Goal: Task Accomplishment & Management: Use online tool/utility

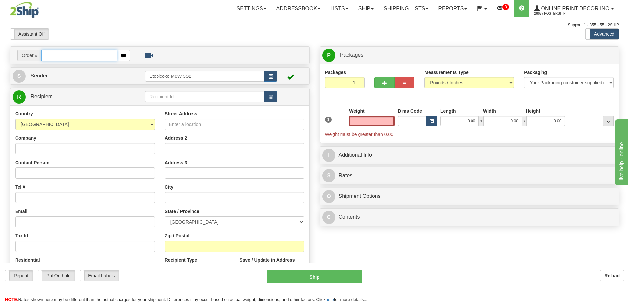
click at [53, 55] on input "text" at bounding box center [79, 55] width 76 height 11
click at [61, 56] on input "text" at bounding box center [79, 55] width 76 height 11
type input "ca-424131"
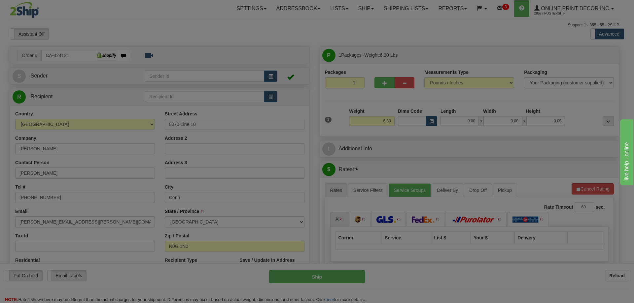
type input "CONN"
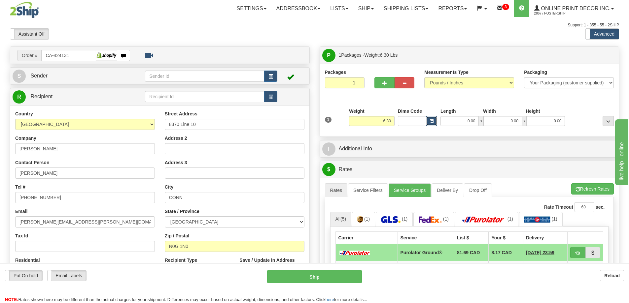
click at [432, 121] on span "button" at bounding box center [432, 122] width 4 height 4
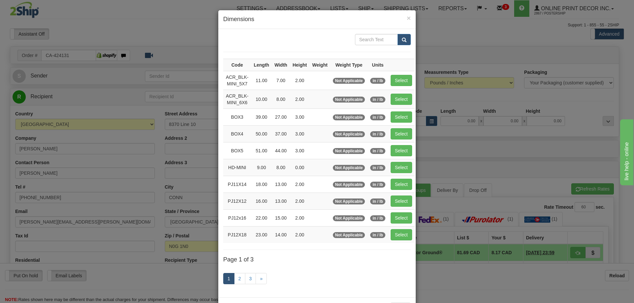
click at [434, 133] on div "× Dimensions Code Length Width Height Weight Weight Type Units ACR_BLK-MINI_5X7…" at bounding box center [317, 151] width 634 height 303
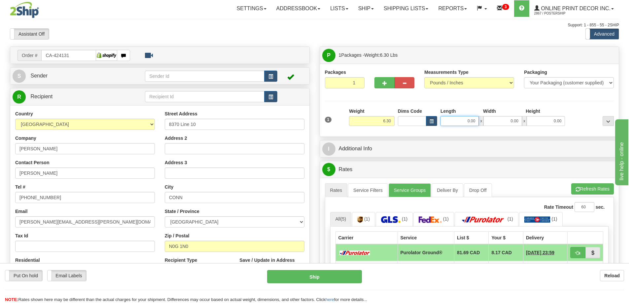
drag, startPoint x: 474, startPoint y: 120, endPoint x: 480, endPoint y: 119, distance: 5.4
click at [477, 119] on input "0.00" at bounding box center [459, 121] width 38 height 10
type input "17.00"
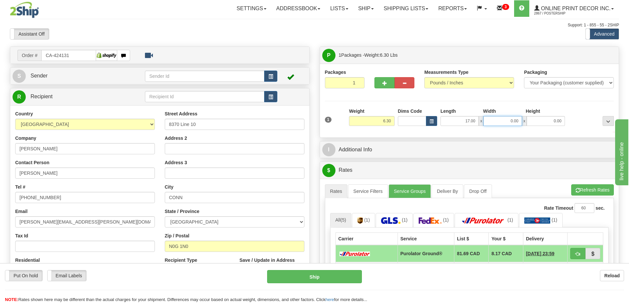
click at [517, 117] on input "0.00" at bounding box center [502, 121] width 38 height 10
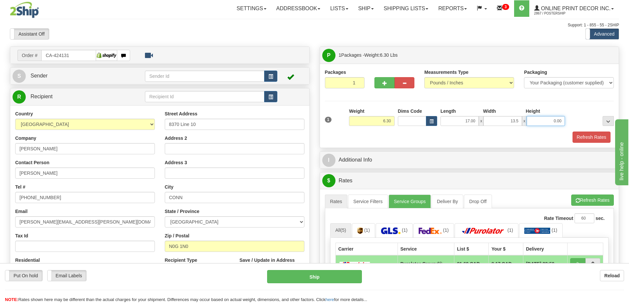
type input "13.50"
click at [562, 121] on input "0.00" at bounding box center [546, 121] width 38 height 10
type input "0.00"
click at [430, 123] on span "button" at bounding box center [432, 122] width 4 height 4
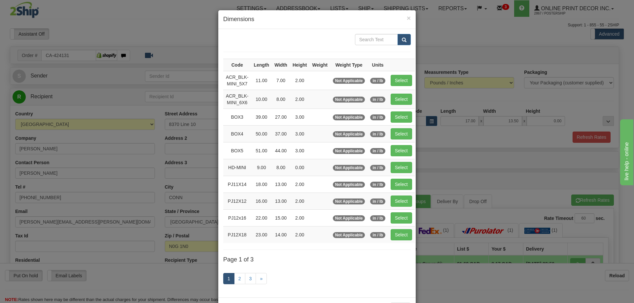
scroll to position [26, 0]
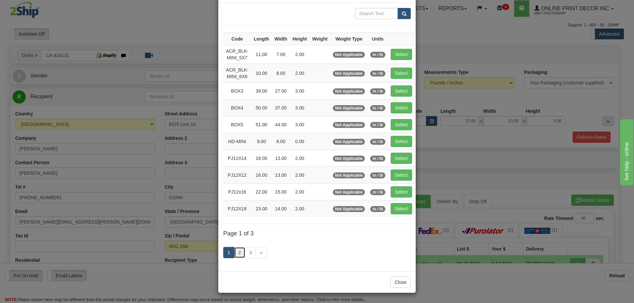
click at [237, 252] on link "2" at bounding box center [239, 252] width 11 height 11
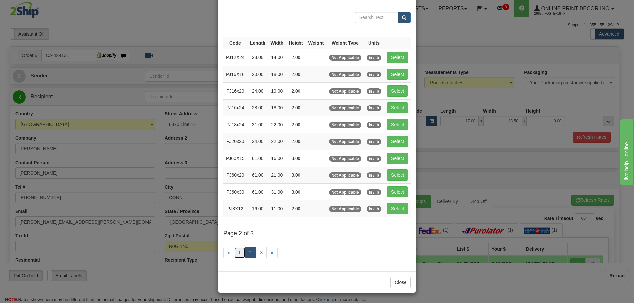
click at [240, 253] on link "1" at bounding box center [239, 252] width 11 height 11
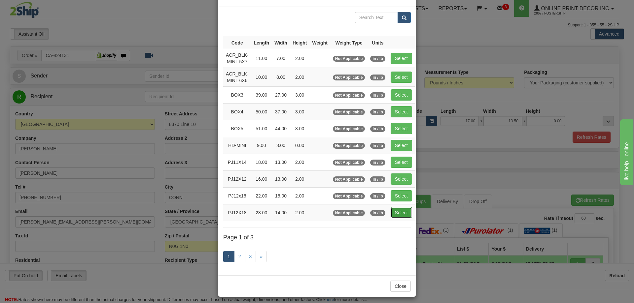
click at [399, 214] on button "Select" at bounding box center [401, 212] width 21 height 11
type input "PJ12X18"
type input "23.00"
type input "14.00"
type input "2.00"
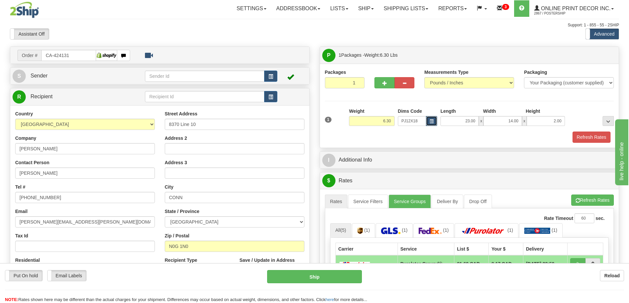
click at [431, 121] on span "button" at bounding box center [432, 122] width 4 height 4
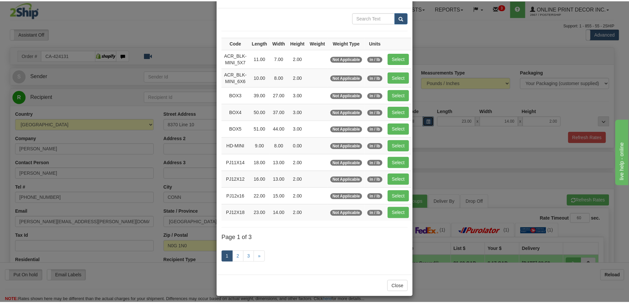
scroll to position [0, 0]
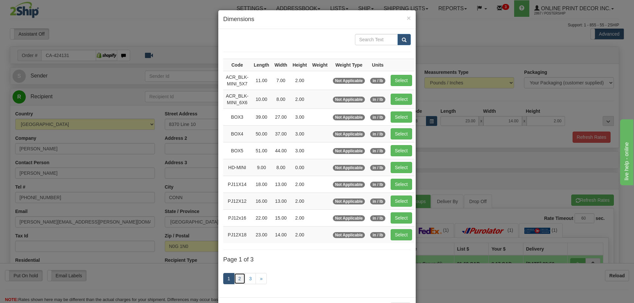
click at [235, 278] on link "2" at bounding box center [239, 278] width 11 height 11
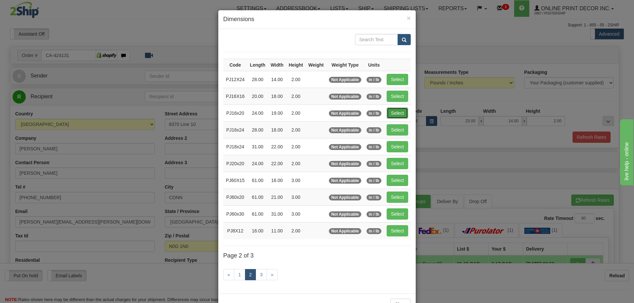
click at [397, 111] on button "Select" at bounding box center [397, 113] width 21 height 11
type input "PJ16x20"
type input "24.00"
type input "19.00"
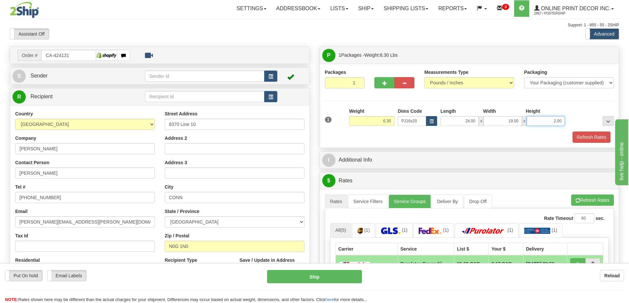
click at [561, 118] on input "2.00" at bounding box center [546, 121] width 38 height 10
click at [556, 118] on input "2.00" at bounding box center [546, 121] width 38 height 10
type input "9.00"
click at [601, 136] on button "Refresh Rates" at bounding box center [591, 137] width 38 height 11
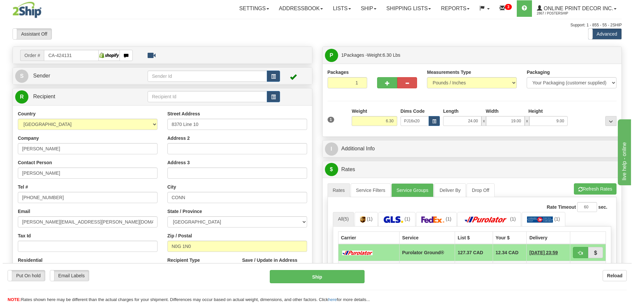
scroll to position [66, 0]
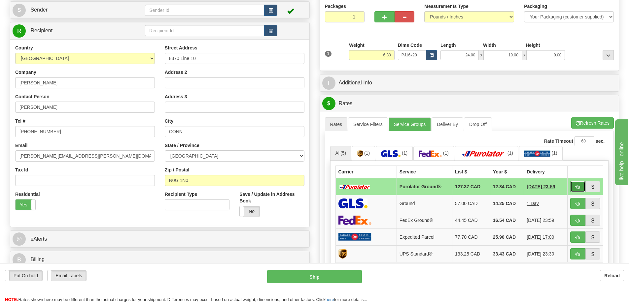
click at [579, 184] on button "button" at bounding box center [577, 186] width 15 height 11
type input "260"
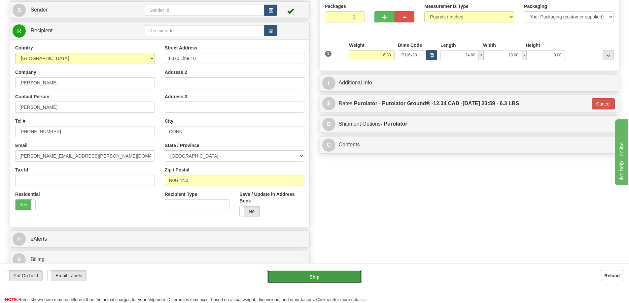
click at [341, 275] on button "Ship" at bounding box center [314, 276] width 95 height 13
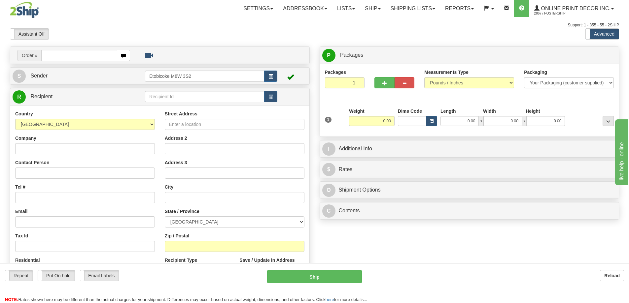
click at [267, 189] on div "City" at bounding box center [235, 193] width 140 height 19
click at [71, 57] on input "text" at bounding box center [79, 55] width 76 height 11
type input "ca-424259"
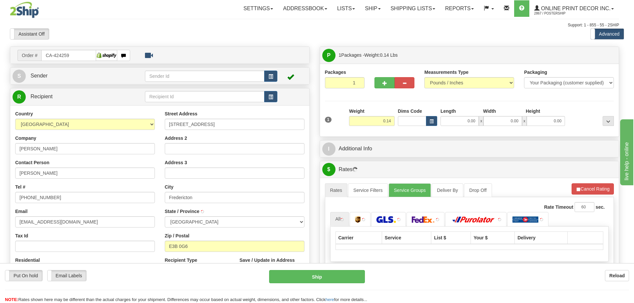
type input "FREDERICTON"
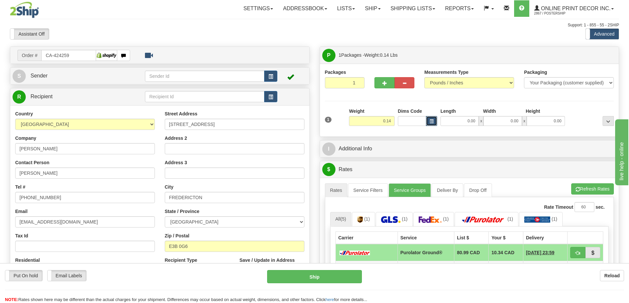
click at [432, 121] on span "button" at bounding box center [432, 122] width 4 height 4
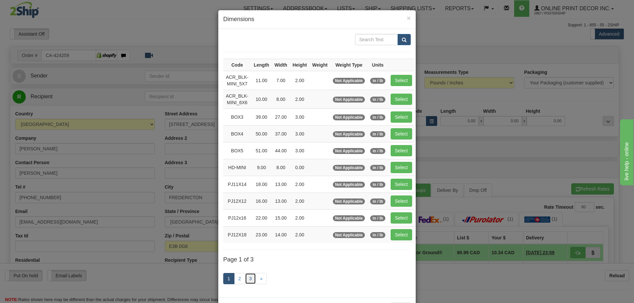
click at [248, 279] on link "3" at bounding box center [250, 278] width 11 height 11
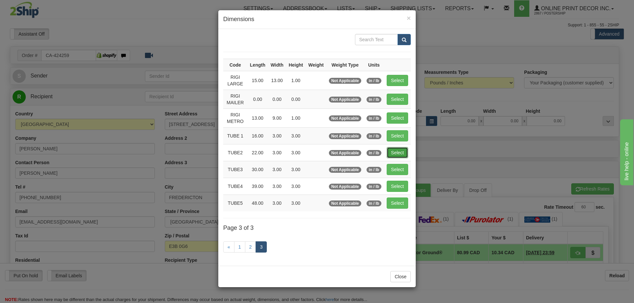
click at [396, 155] on button "Select" at bounding box center [397, 152] width 21 height 11
type input "TUBE2"
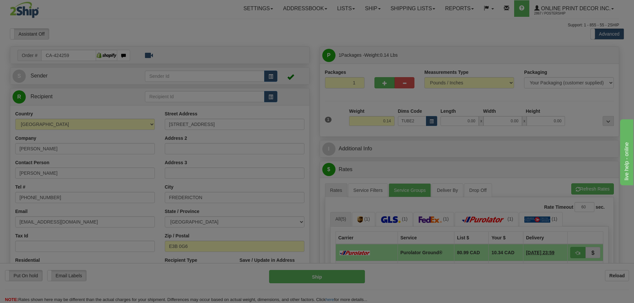
type input "22.00"
type input "3.00"
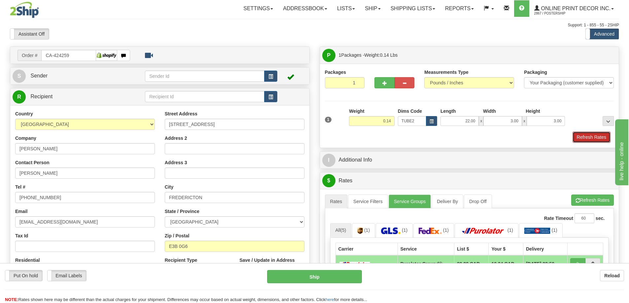
click at [591, 138] on button "Refresh Rates" at bounding box center [591, 137] width 38 height 11
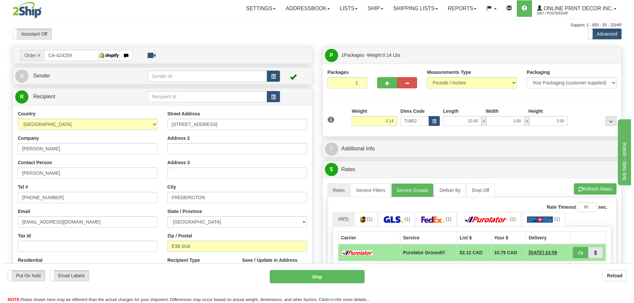
scroll to position [66, 0]
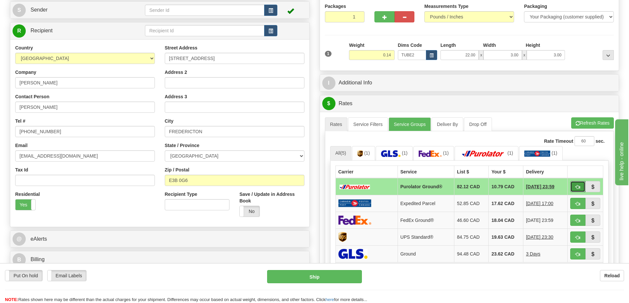
click at [577, 185] on button "button" at bounding box center [577, 186] width 15 height 11
type input "260"
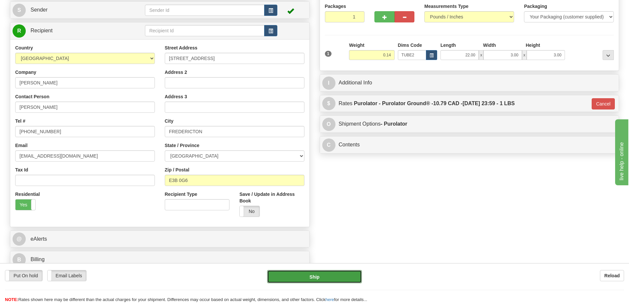
click at [339, 276] on button "Ship" at bounding box center [314, 276] width 95 height 13
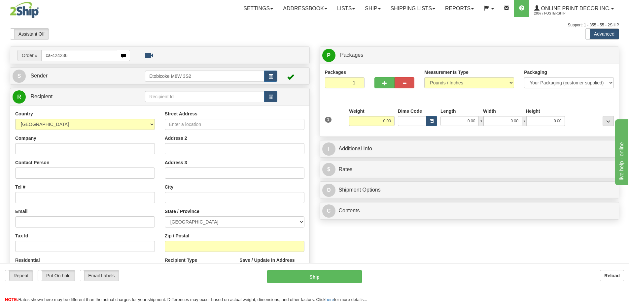
type input "ca-424236"
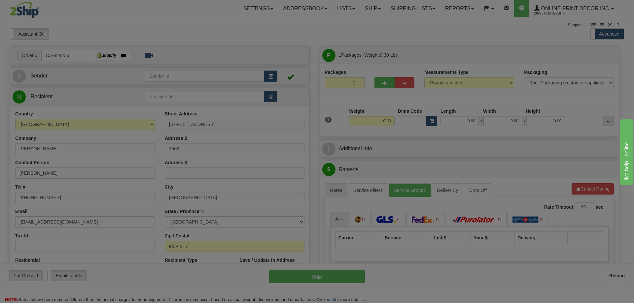
type input "TORONTO"
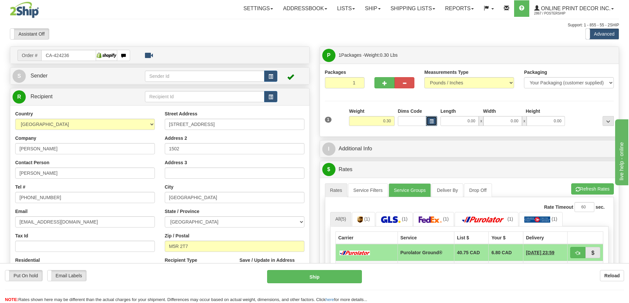
click at [426, 121] on button "button" at bounding box center [431, 121] width 11 height 10
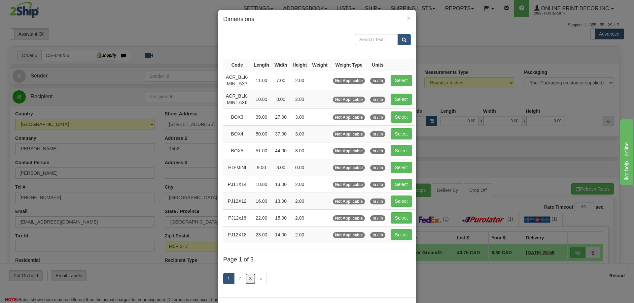
click at [245, 279] on link "3" at bounding box center [250, 278] width 11 height 11
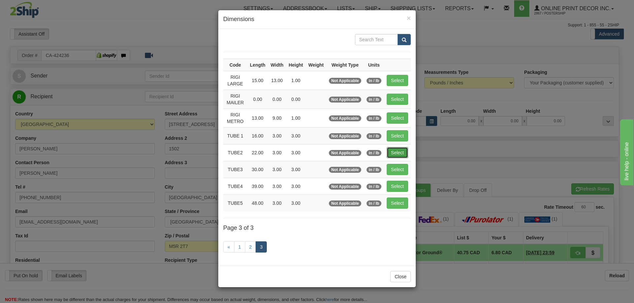
click at [394, 153] on button "Select" at bounding box center [397, 152] width 21 height 11
type input "TUBE2"
type input "22.00"
type input "3.00"
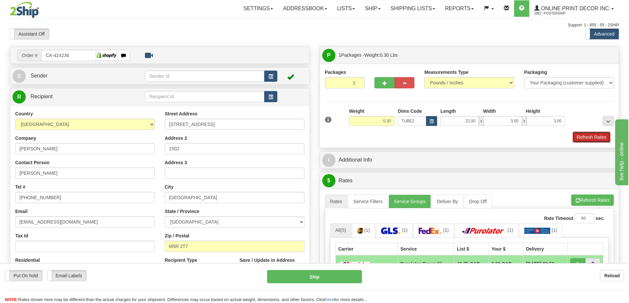
click at [592, 141] on button "Refresh Rates" at bounding box center [591, 137] width 38 height 11
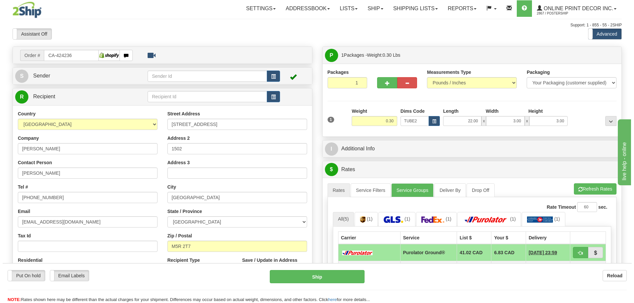
scroll to position [132, 0]
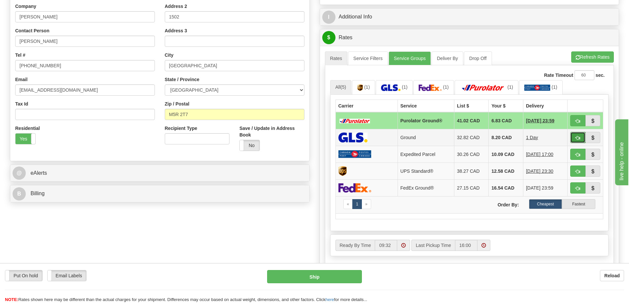
click at [580, 137] on button "button" at bounding box center [577, 137] width 15 height 11
type input "1"
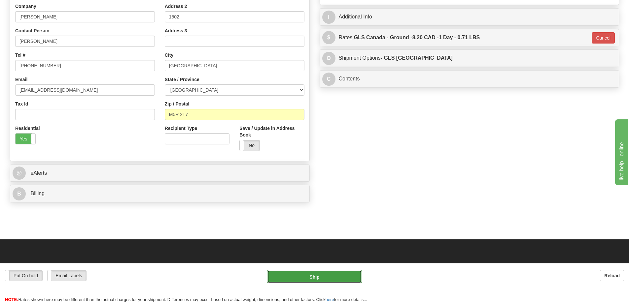
click at [305, 276] on button "Ship" at bounding box center [314, 276] width 95 height 13
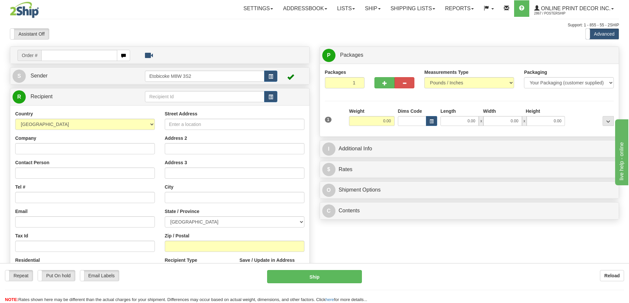
click at [70, 54] on input "text" at bounding box center [79, 55] width 76 height 11
type input "ca-424229"
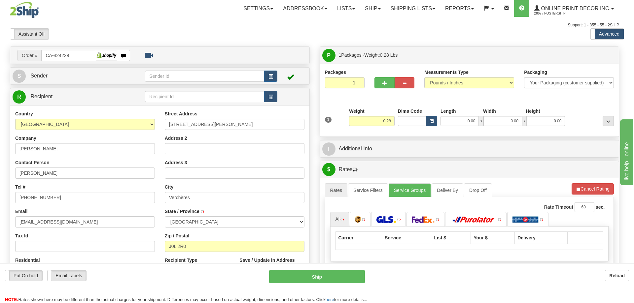
type input "VERCHERES"
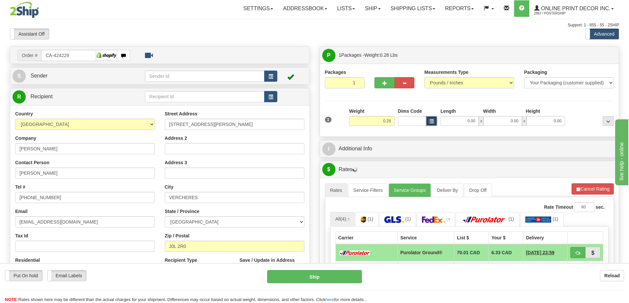
click at [431, 119] on button "button" at bounding box center [431, 121] width 11 height 10
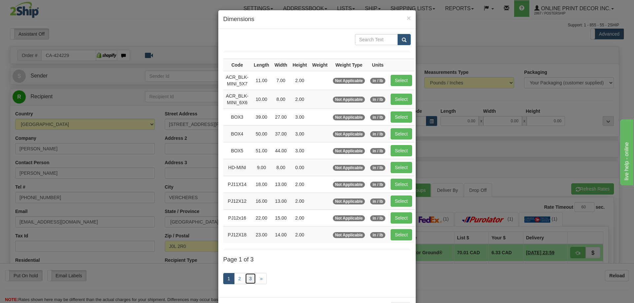
click at [251, 277] on link "3" at bounding box center [250, 278] width 11 height 11
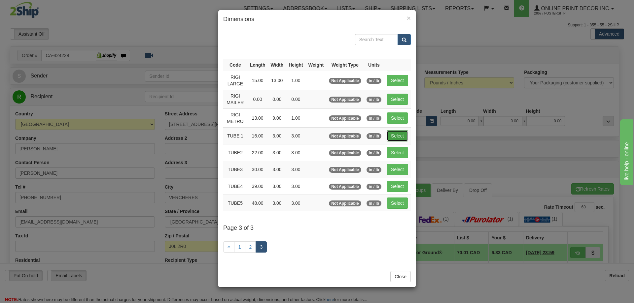
click at [400, 135] on button "Select" at bounding box center [397, 135] width 21 height 11
type input "TUBE 1"
type input "16.00"
type input "3.00"
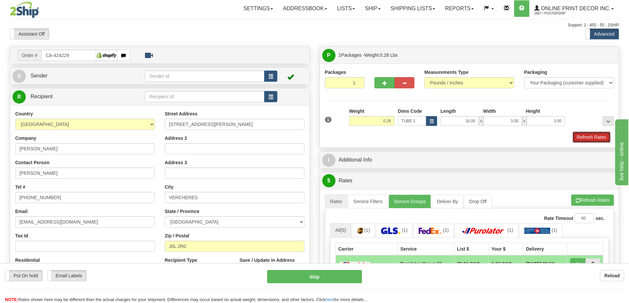
click at [590, 134] on button "Refresh Rates" at bounding box center [591, 137] width 38 height 11
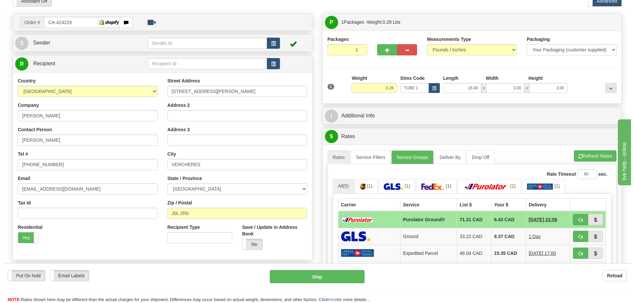
scroll to position [66, 0]
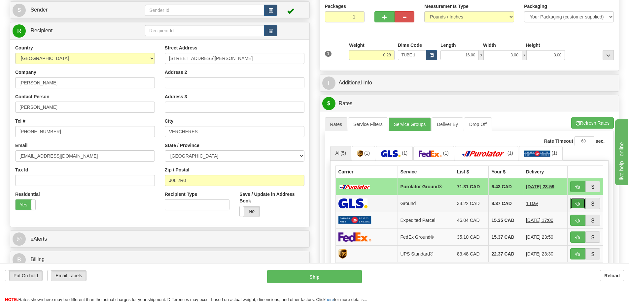
click at [579, 200] on button "button" at bounding box center [577, 203] width 15 height 11
type input "1"
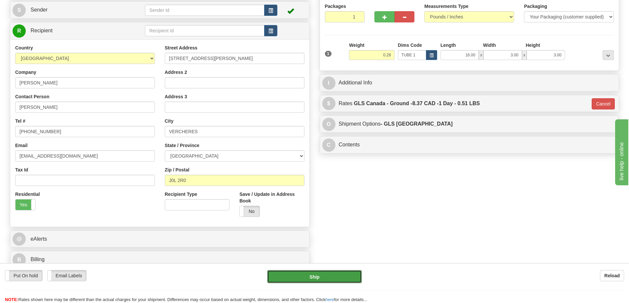
click at [311, 279] on button "Ship" at bounding box center [314, 276] width 95 height 13
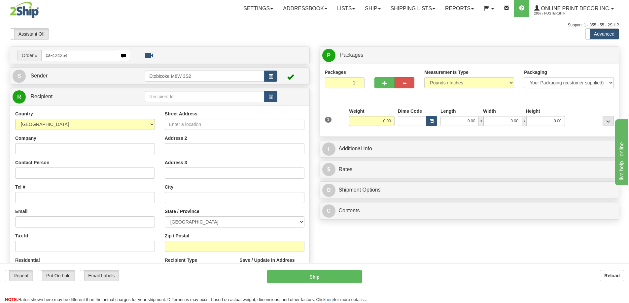
type input "ca-424254"
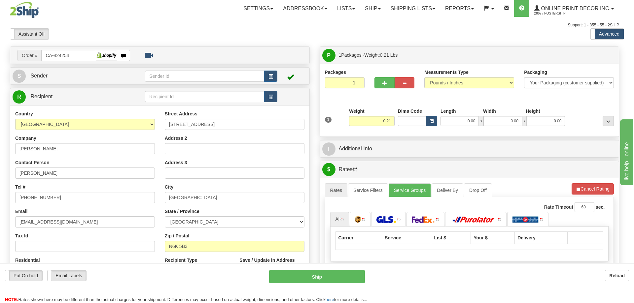
type input "[GEOGRAPHIC_DATA]"
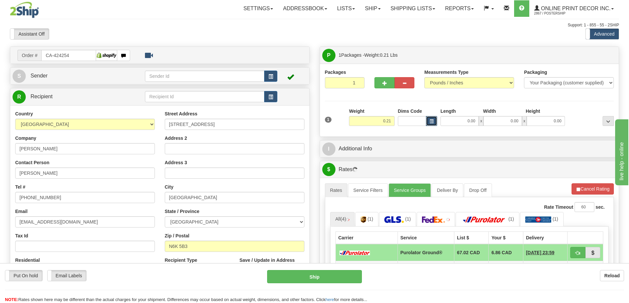
click at [429, 121] on button "button" at bounding box center [431, 121] width 11 height 10
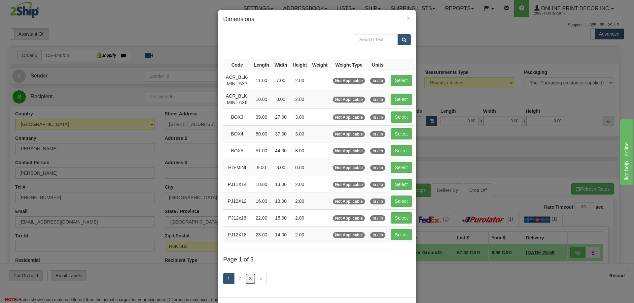
click at [246, 275] on link "3" at bounding box center [250, 278] width 11 height 11
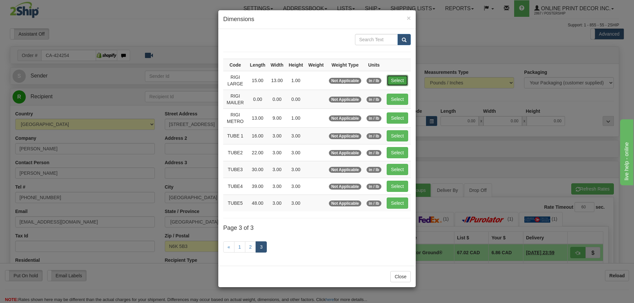
click at [403, 80] on button "Select" at bounding box center [397, 80] width 21 height 11
type input "RIGI LARGE"
type input "15.00"
type input "13.00"
type input "1.00"
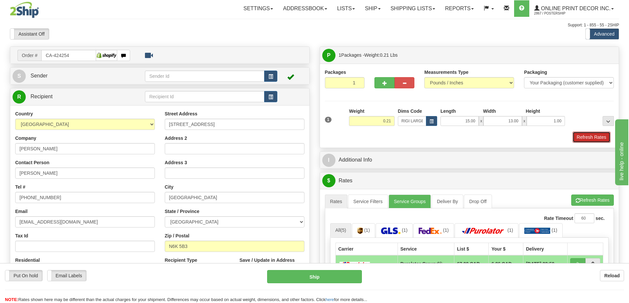
click at [594, 139] on button "Refresh Rates" at bounding box center [591, 137] width 38 height 11
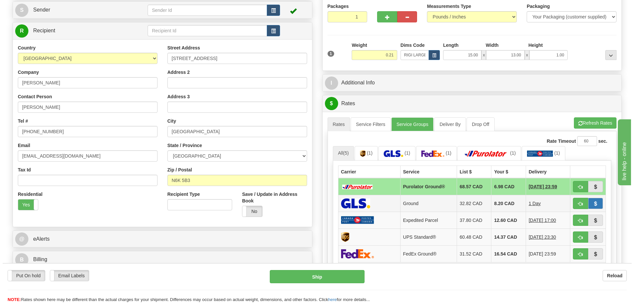
scroll to position [132, 0]
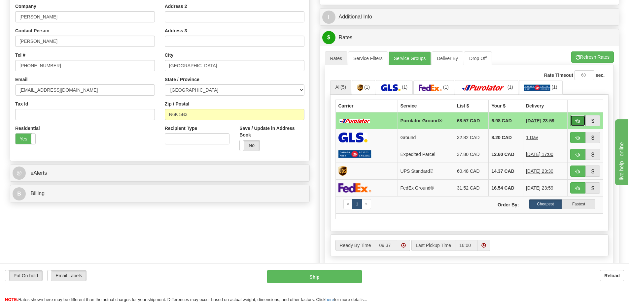
click at [574, 118] on button "button" at bounding box center [577, 120] width 15 height 11
type input "260"
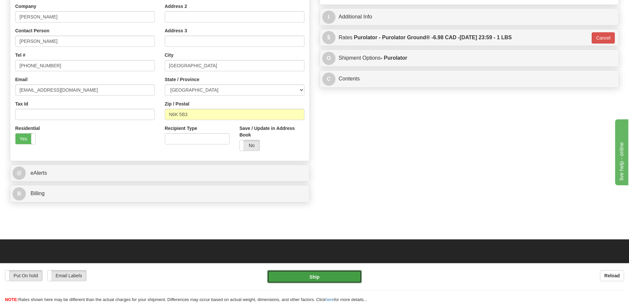
click at [347, 271] on button "Ship" at bounding box center [314, 276] width 95 height 13
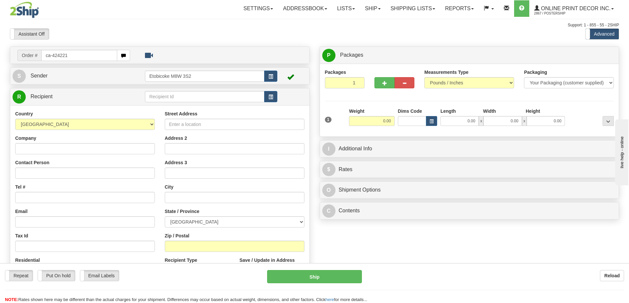
type input "ca-424221"
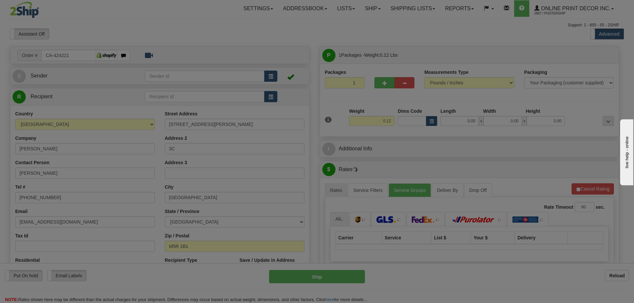
type input "[GEOGRAPHIC_DATA]"
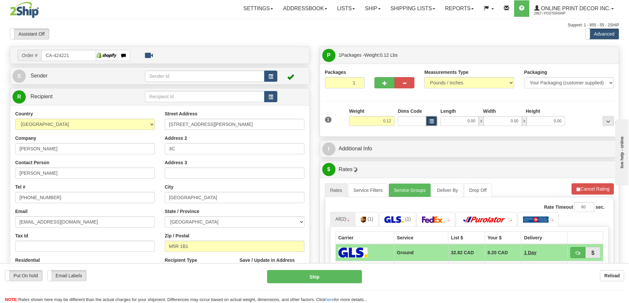
click at [431, 120] on span "button" at bounding box center [432, 122] width 4 height 4
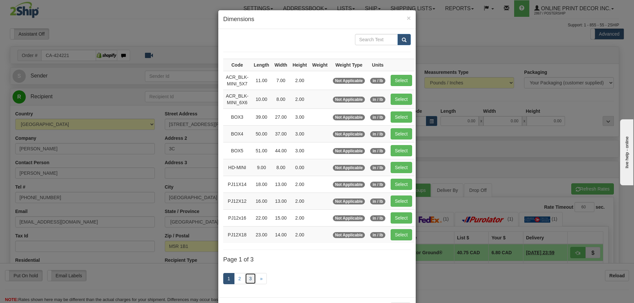
click at [245, 273] on link "3" at bounding box center [250, 278] width 11 height 11
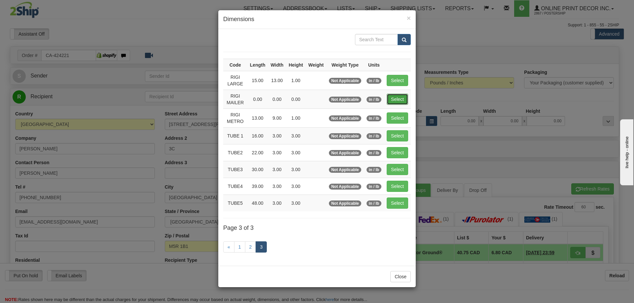
click at [397, 97] on button "Select" at bounding box center [397, 99] width 21 height 11
type input "RIGI MAILER"
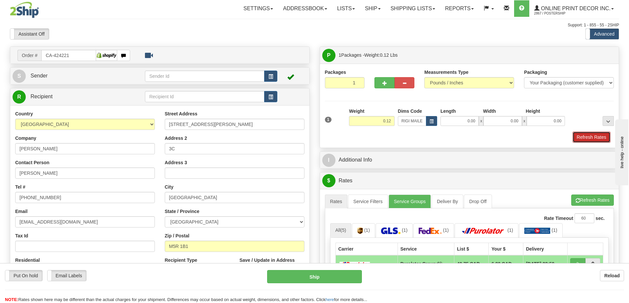
click at [590, 132] on button "Refresh Rates" at bounding box center [591, 137] width 38 height 11
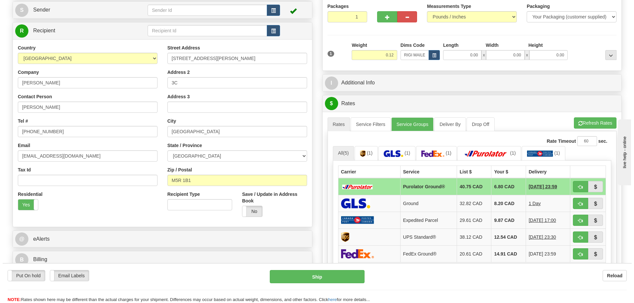
scroll to position [99, 0]
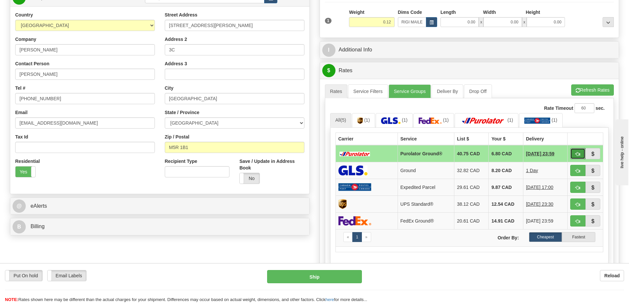
click at [572, 156] on button "button" at bounding box center [577, 153] width 15 height 11
type input "260"
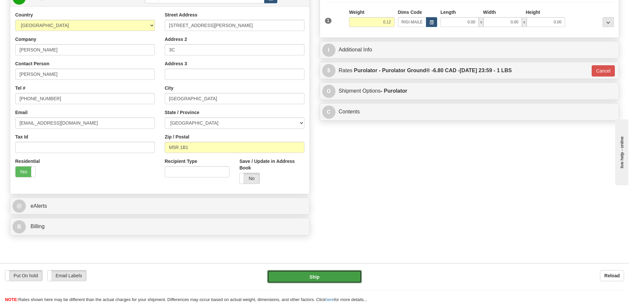
click at [344, 275] on button "Ship" at bounding box center [314, 276] width 95 height 13
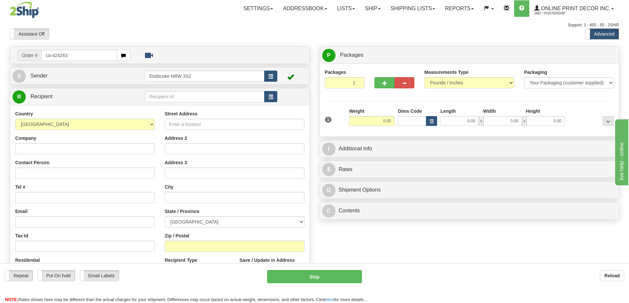
type input "ca-424263"
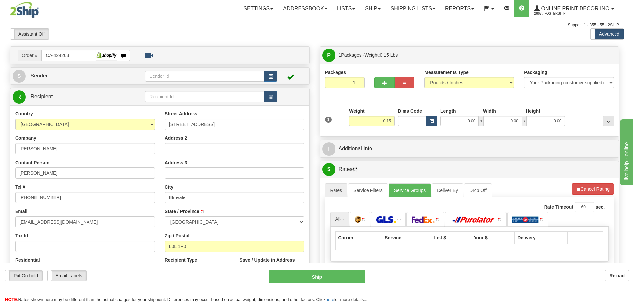
type input "ELMVALE"
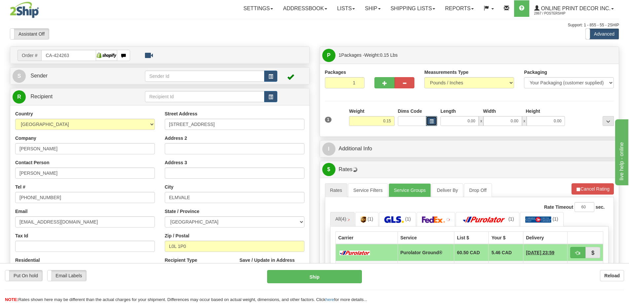
click at [433, 123] on span "button" at bounding box center [432, 122] width 4 height 4
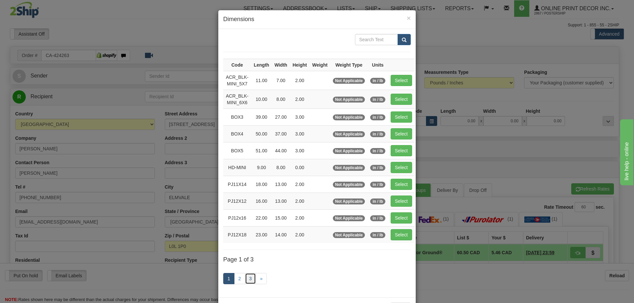
click at [247, 278] on link "3" at bounding box center [250, 278] width 11 height 11
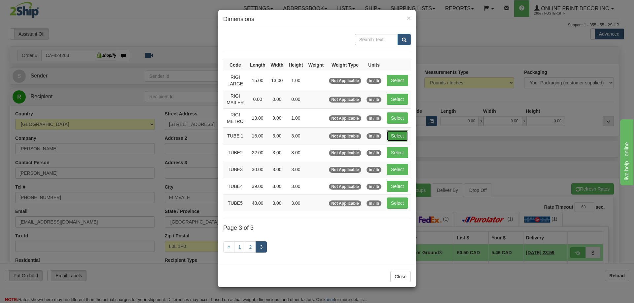
click at [397, 131] on button "Select" at bounding box center [397, 135] width 21 height 11
type input "TUBE 1"
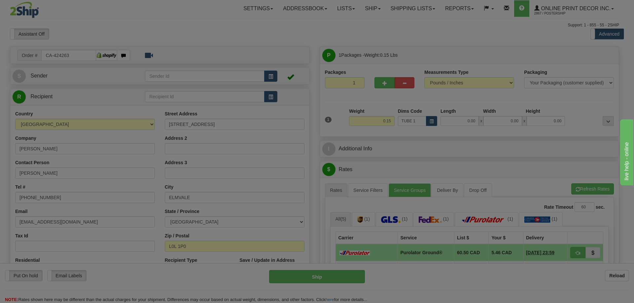
type input "16.00"
type input "3.00"
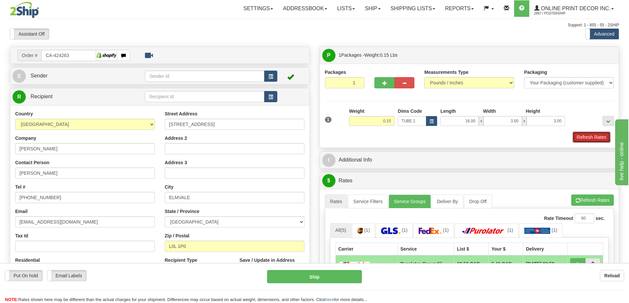
click at [580, 137] on button "Refresh Rates" at bounding box center [591, 137] width 38 height 11
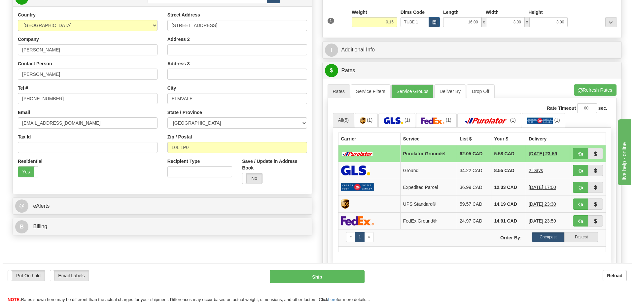
scroll to position [132, 0]
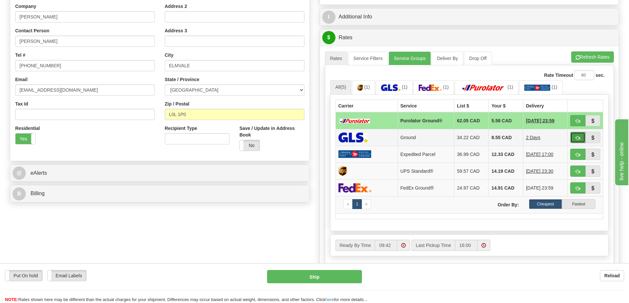
click at [580, 136] on button "button" at bounding box center [577, 137] width 15 height 11
type input "1"
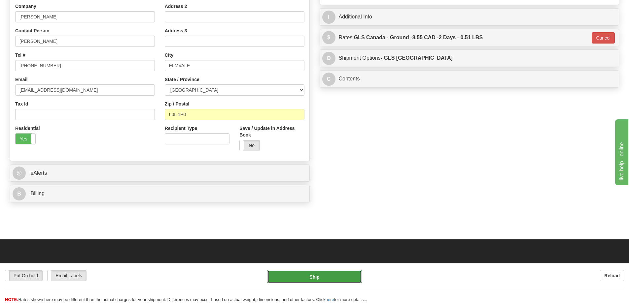
click at [333, 280] on button "Ship" at bounding box center [314, 276] width 95 height 13
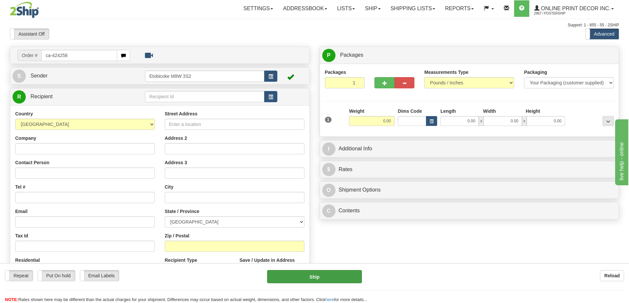
type input "ca-424258"
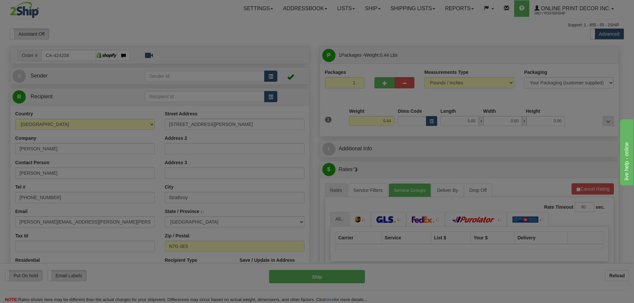
type input "STRATHROY"
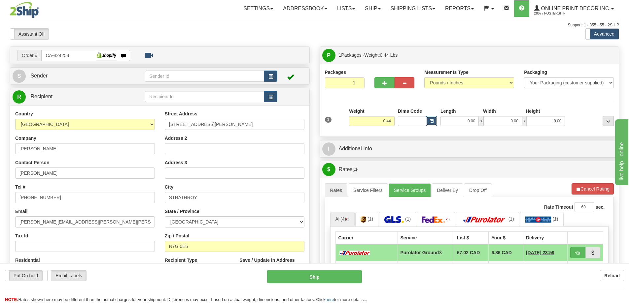
click at [433, 120] on span "button" at bounding box center [432, 122] width 4 height 4
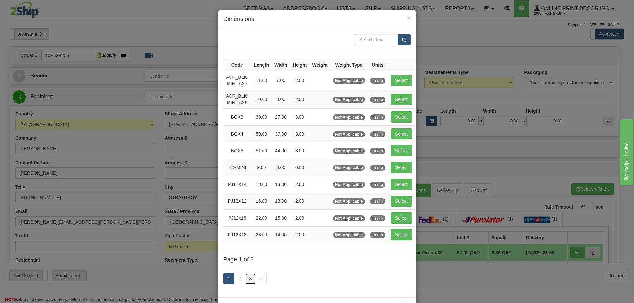
click at [249, 278] on link "3" at bounding box center [250, 278] width 11 height 11
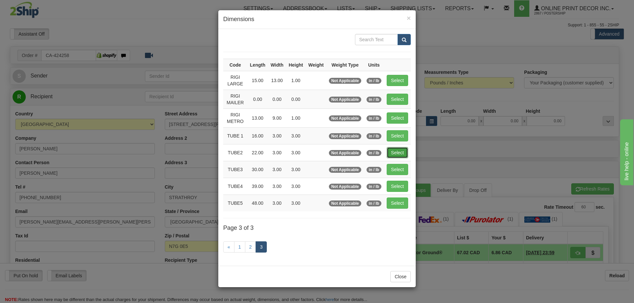
click at [392, 152] on button "Select" at bounding box center [397, 152] width 21 height 11
type input "TUBE2"
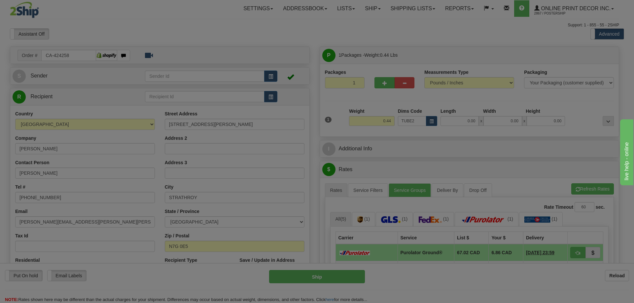
type input "22.00"
type input "3.00"
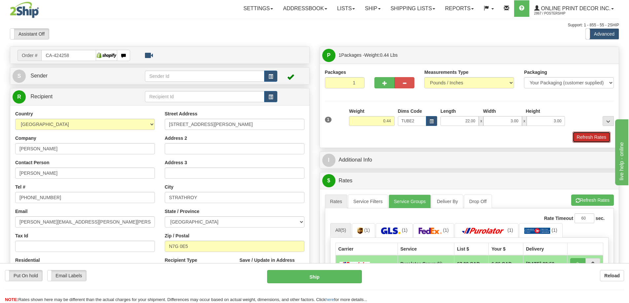
click at [581, 139] on button "Refresh Rates" at bounding box center [591, 137] width 38 height 11
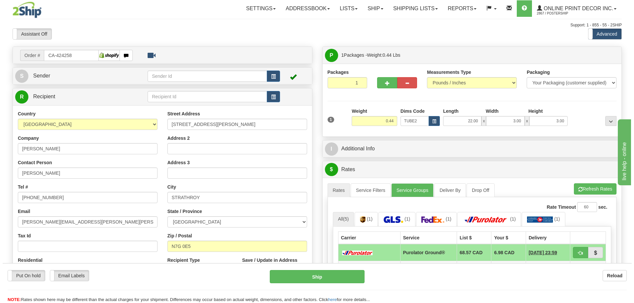
scroll to position [66, 0]
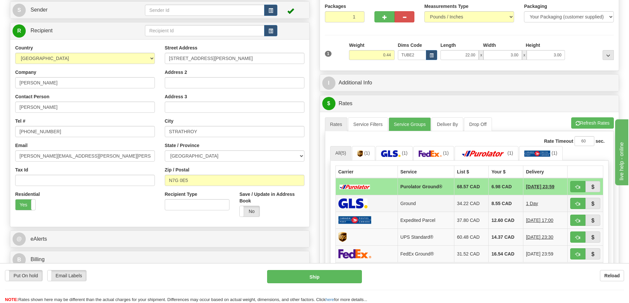
click at [568, 204] on td at bounding box center [586, 203] width 36 height 17
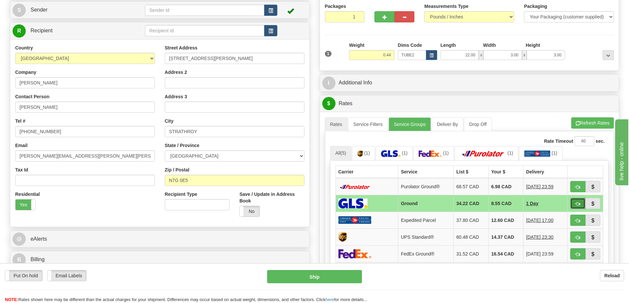
click at [573, 204] on button "button" at bounding box center [577, 203] width 15 height 11
type input "1"
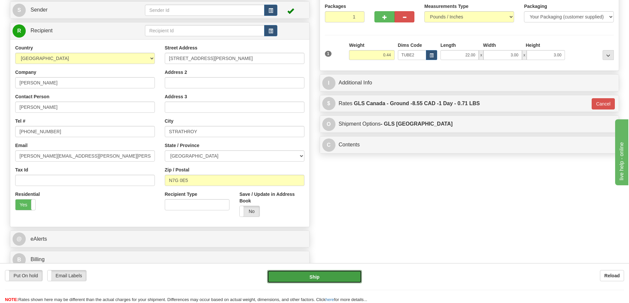
click at [334, 275] on button "Ship" at bounding box center [314, 276] width 95 height 13
